Goal: Transaction & Acquisition: Book appointment/travel/reservation

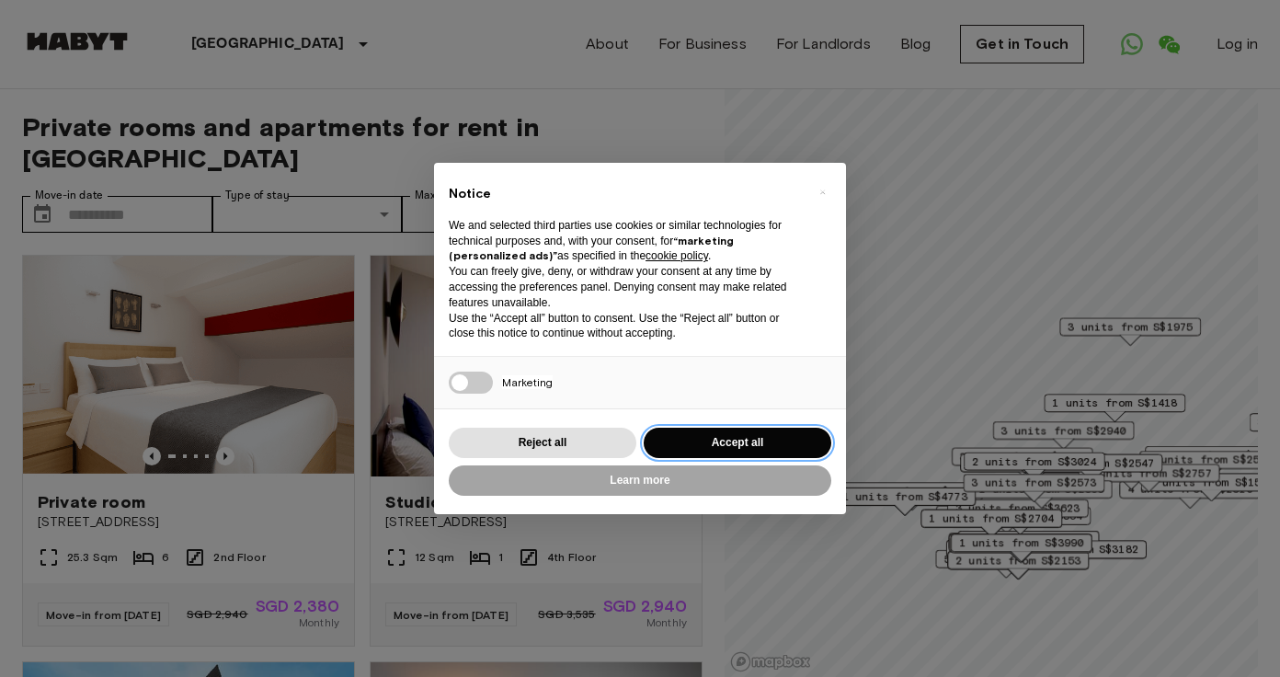
click at [695, 433] on button "Accept all" at bounding box center [737, 442] width 188 height 30
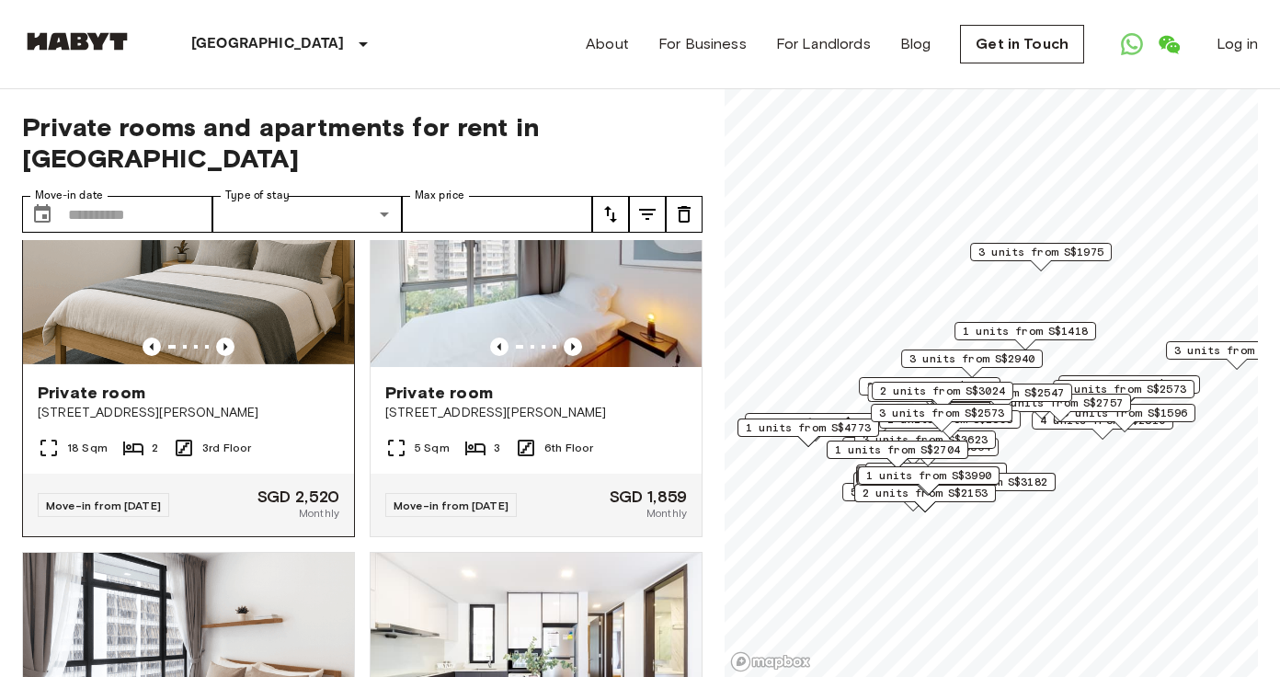
scroll to position [5888, 0]
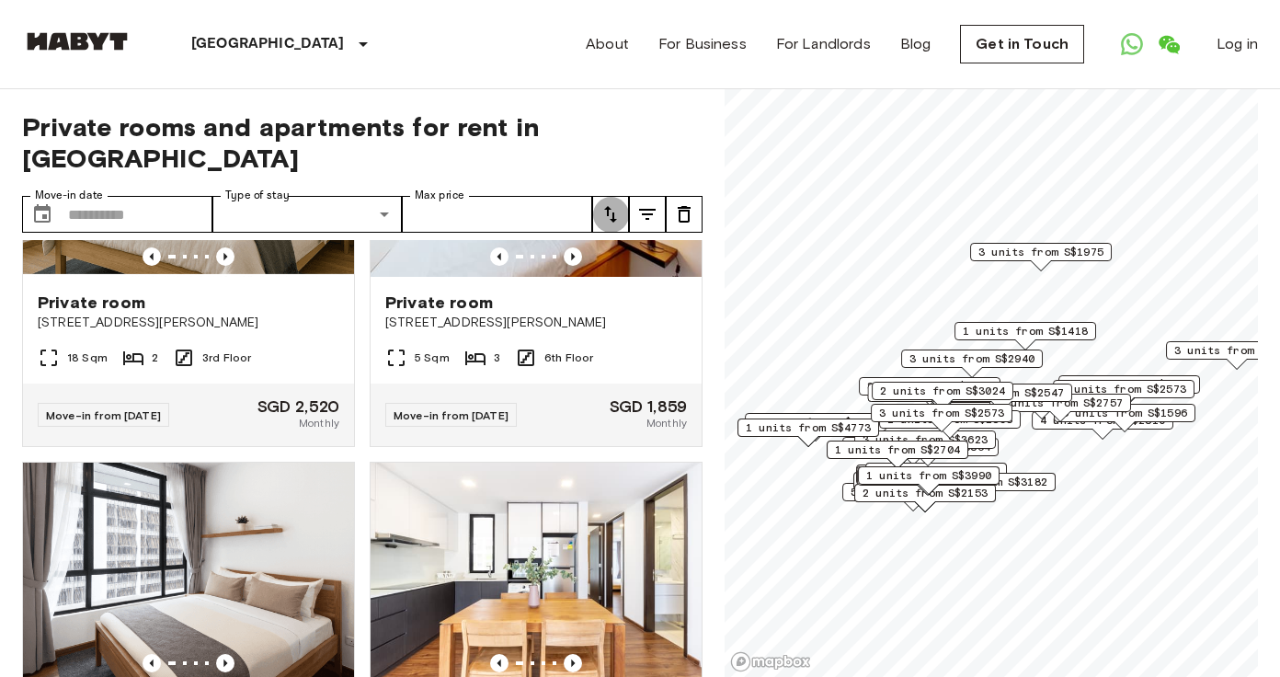
click at [611, 217] on icon "tune" at bounding box center [610, 214] width 22 height 22
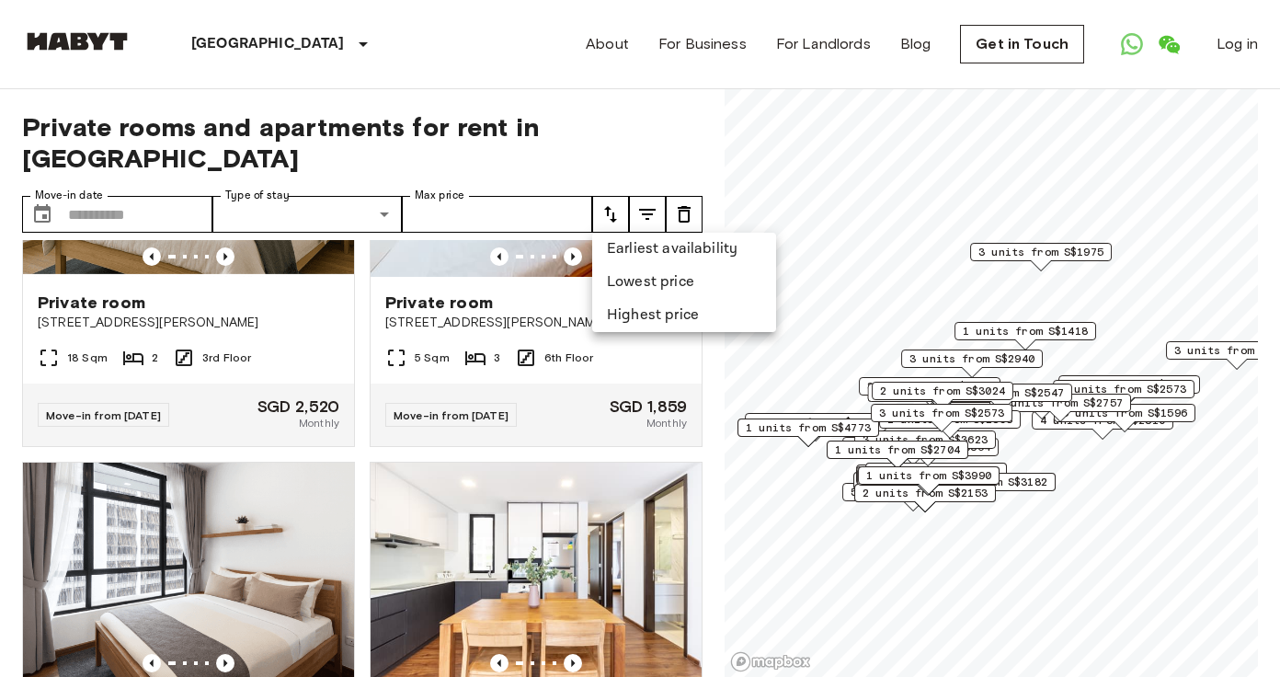
click at [672, 278] on li "Lowest price" at bounding box center [684, 282] width 184 height 33
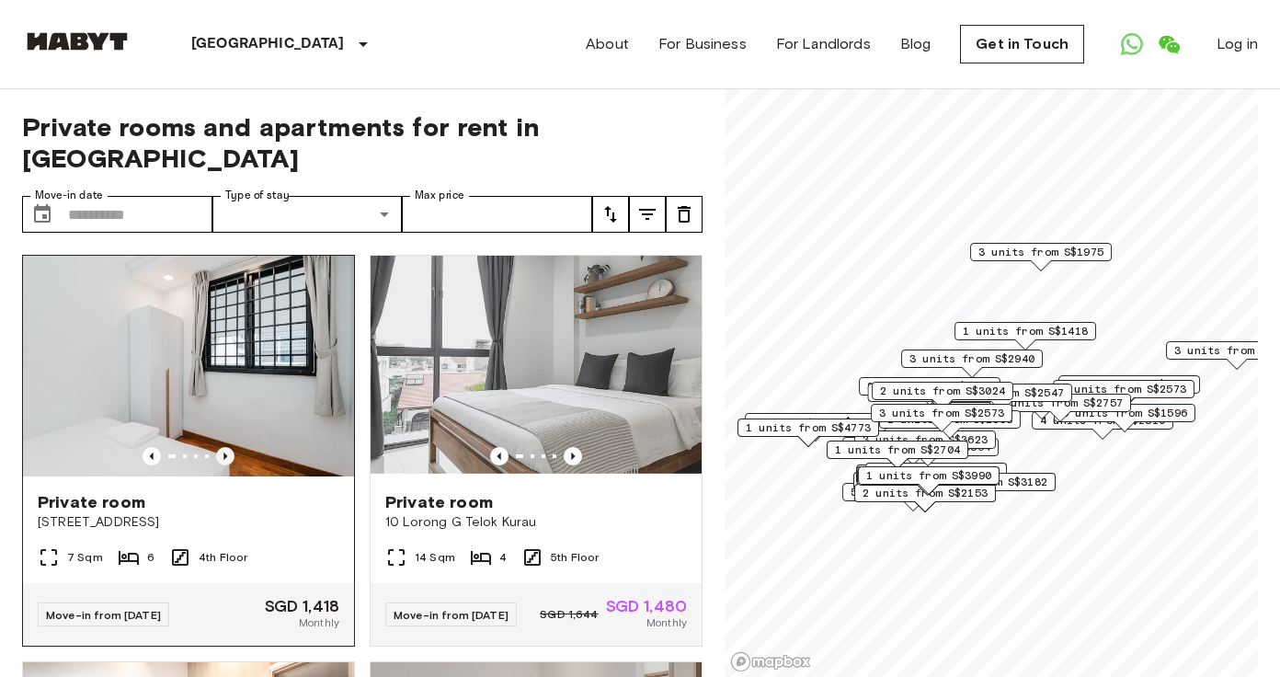
click at [224, 457] on icon "Previous image" at bounding box center [225, 455] width 4 height 7
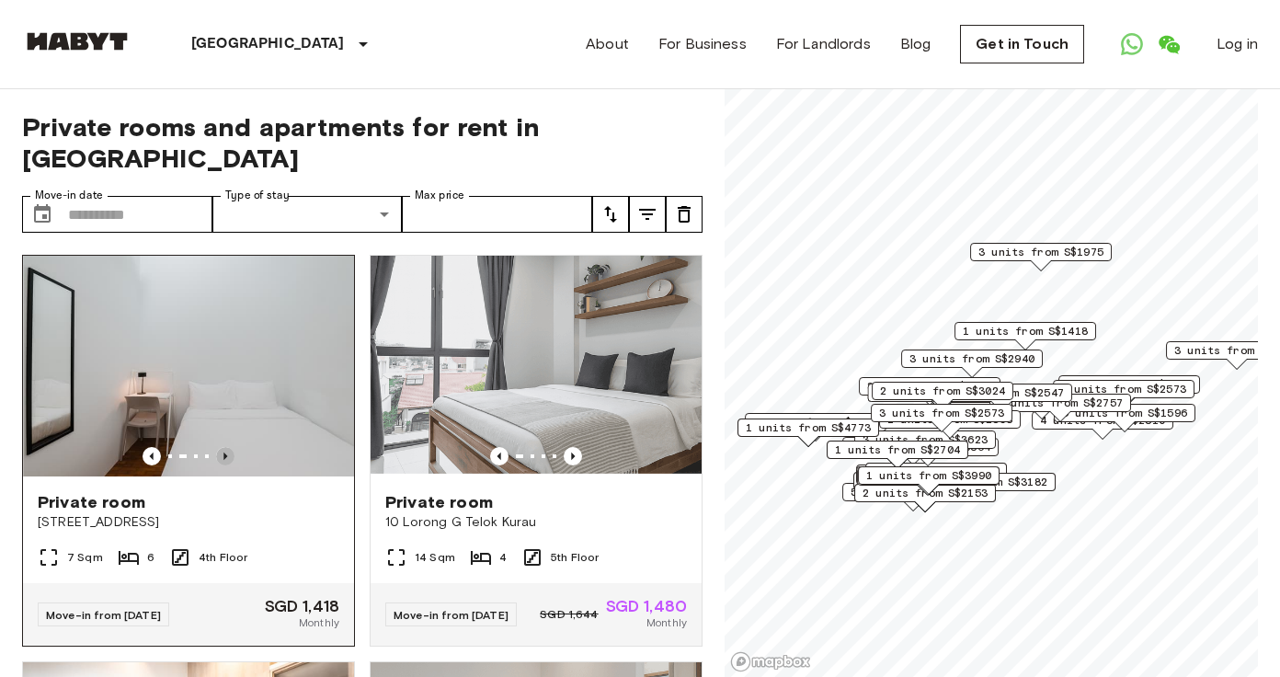
click at [224, 457] on icon "Previous image" at bounding box center [225, 455] width 4 height 7
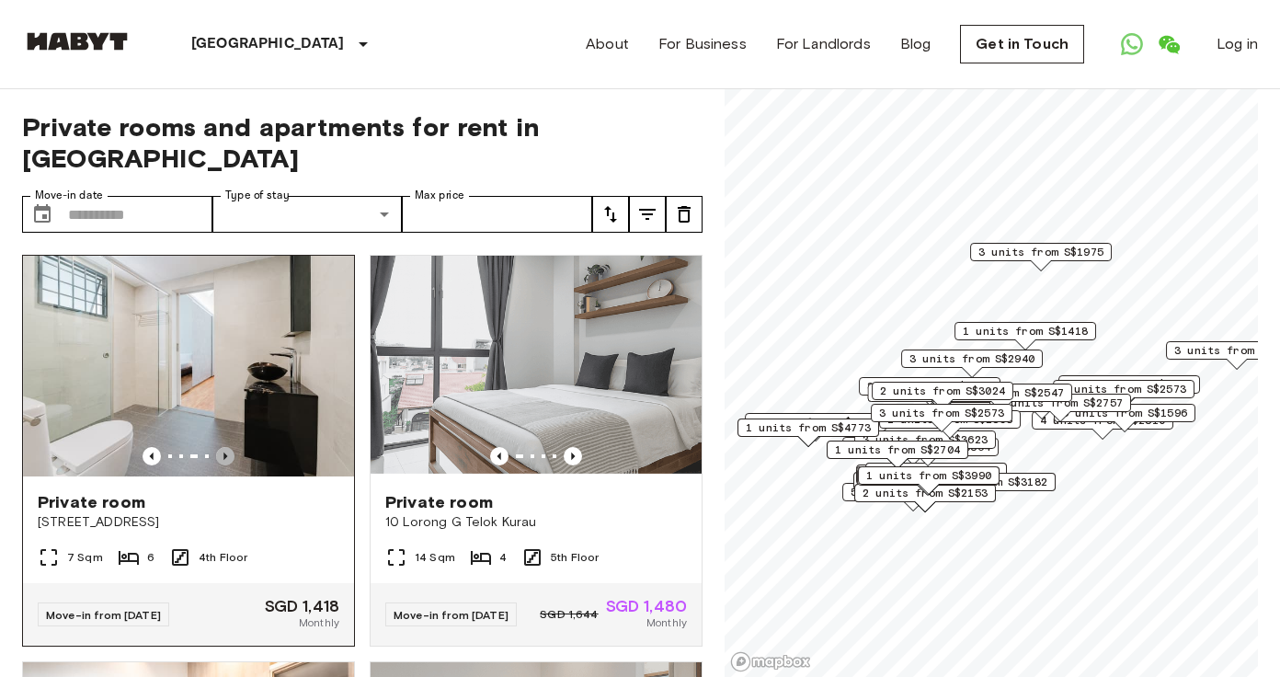
click at [224, 457] on icon "Previous image" at bounding box center [225, 455] width 4 height 7
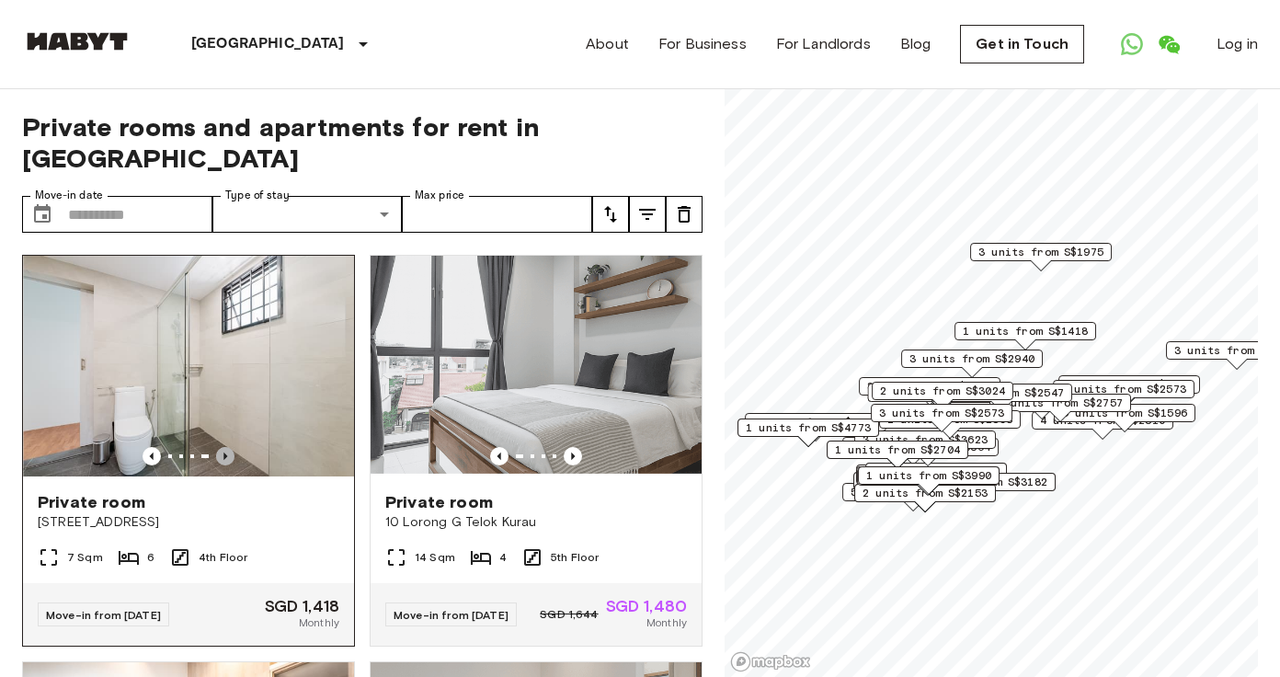
click at [224, 456] on icon "Previous image" at bounding box center [225, 455] width 4 height 7
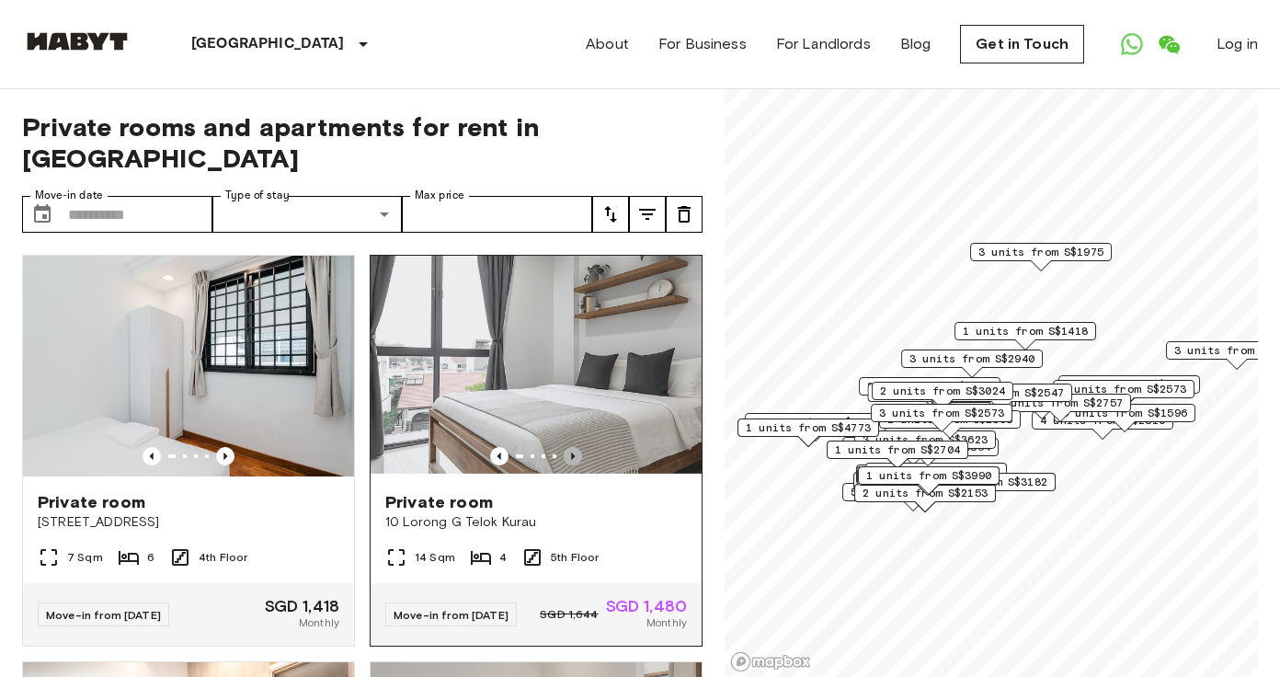
click at [568, 453] on icon "Previous image" at bounding box center [573, 456] width 18 height 18
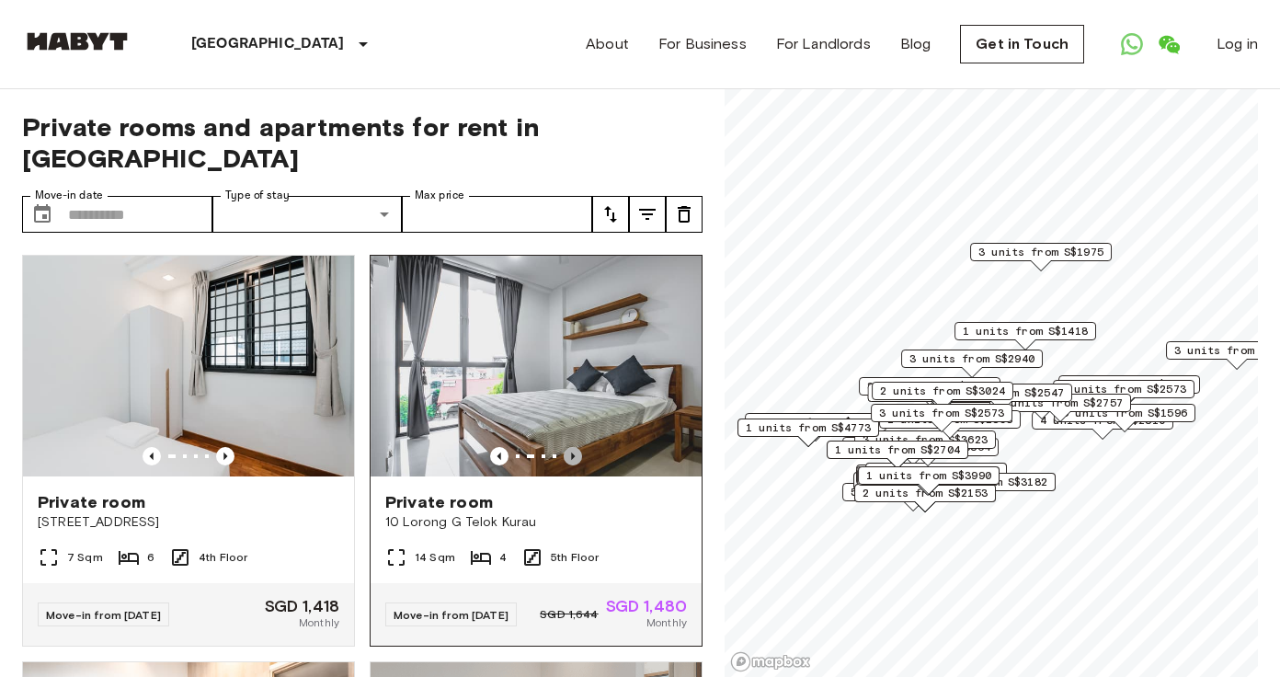
click at [568, 453] on icon "Previous image" at bounding box center [573, 456] width 18 height 18
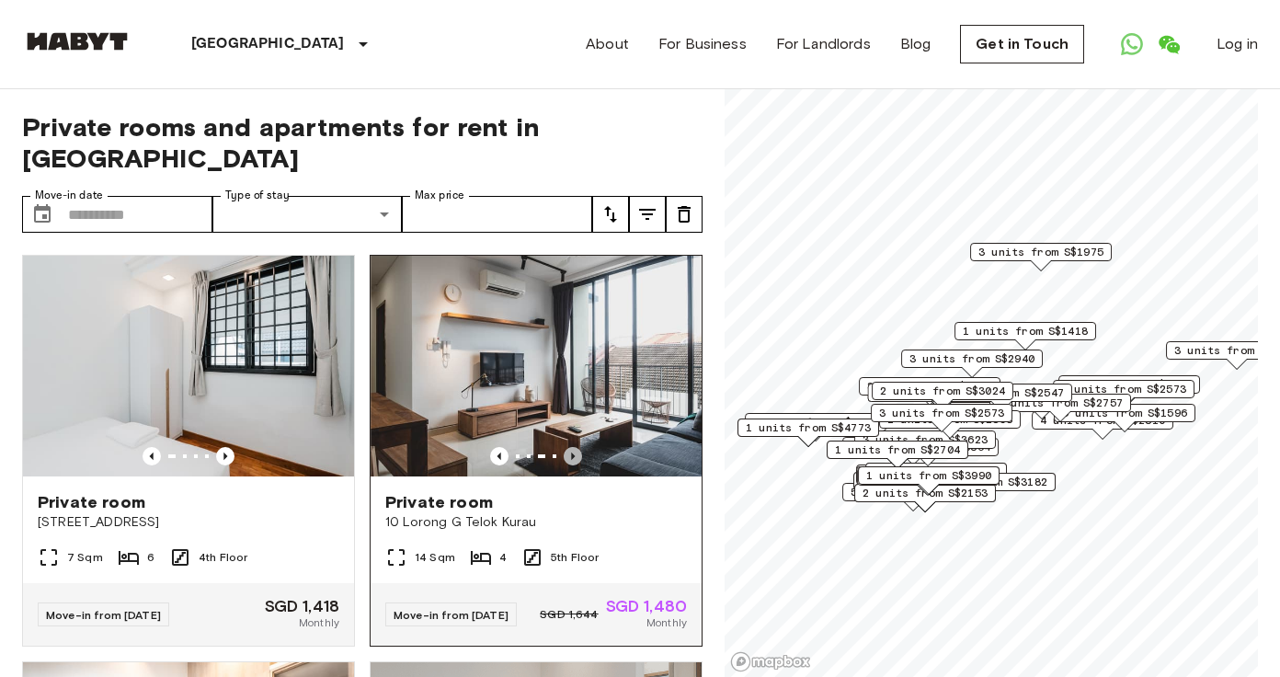
click at [568, 453] on icon "Previous image" at bounding box center [573, 456] width 18 height 18
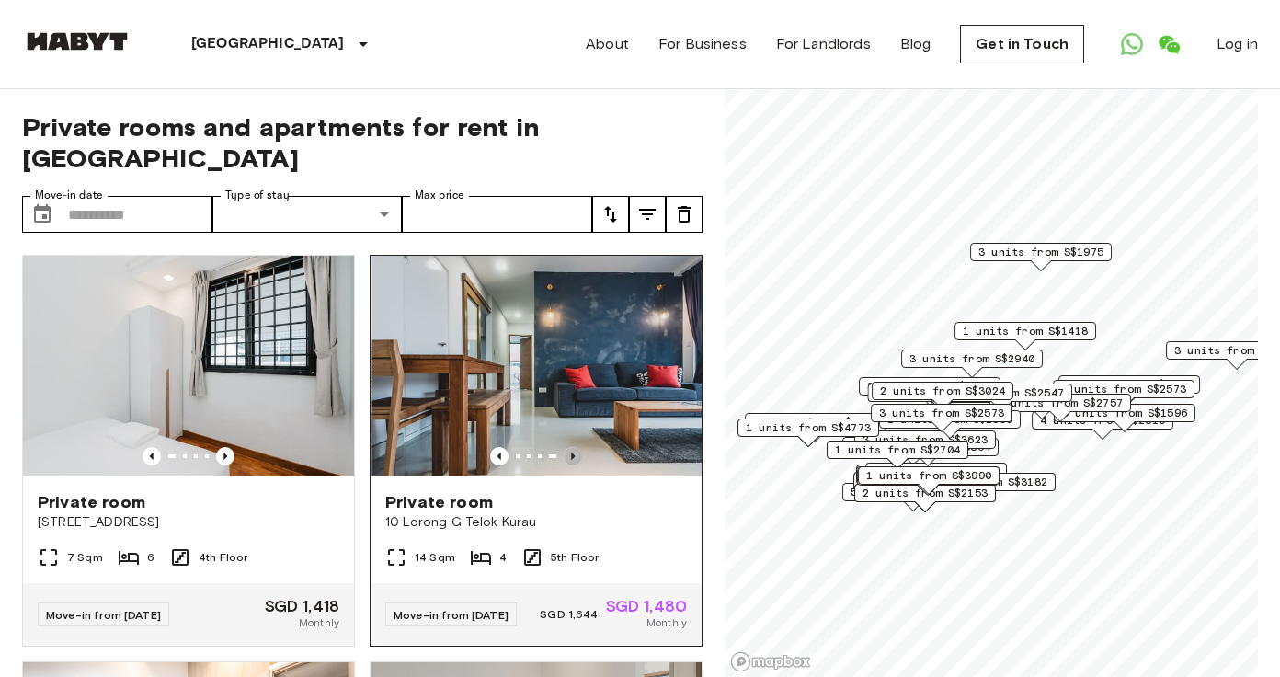
click at [568, 453] on icon "Previous image" at bounding box center [573, 456] width 18 height 18
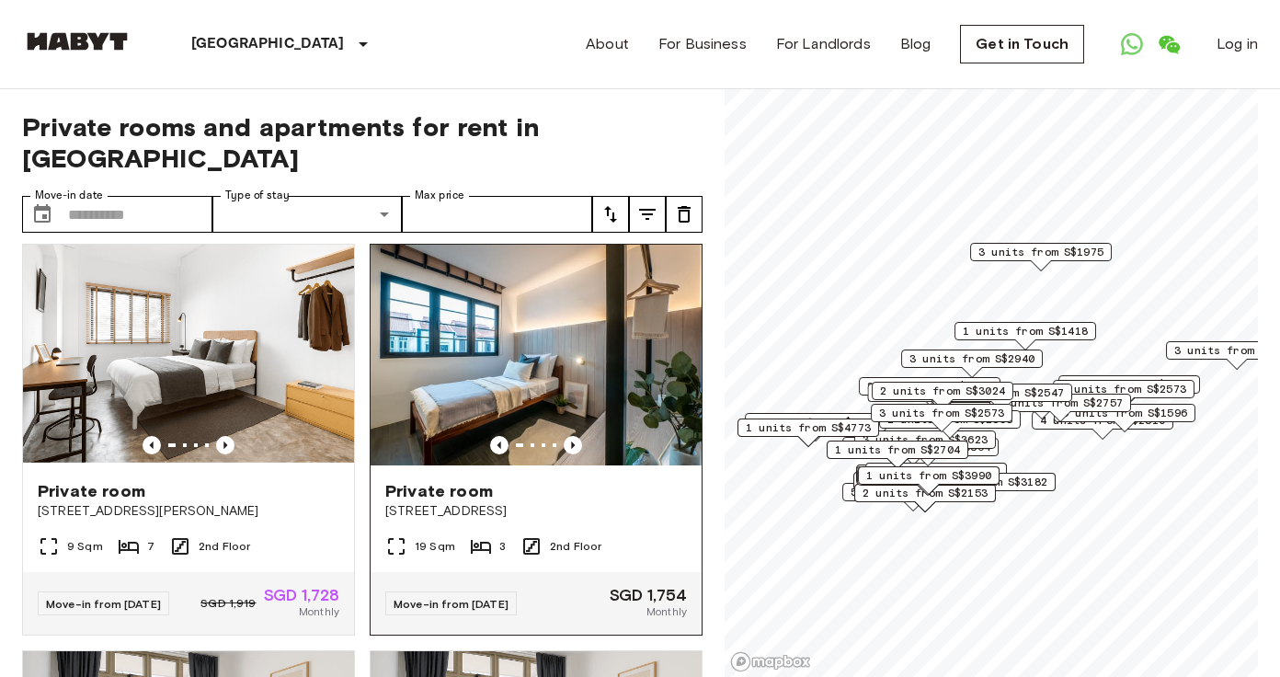
scroll to position [1638, 0]
